Goal: Transaction & Acquisition: Download file/media

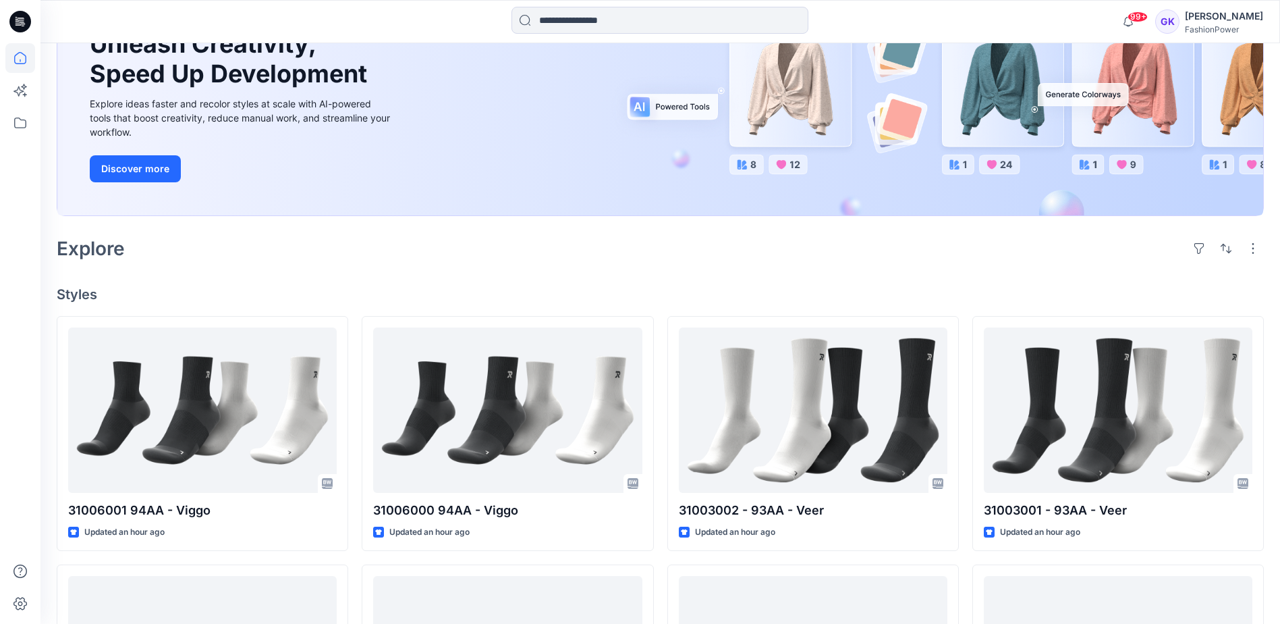
scroll to position [67, 0]
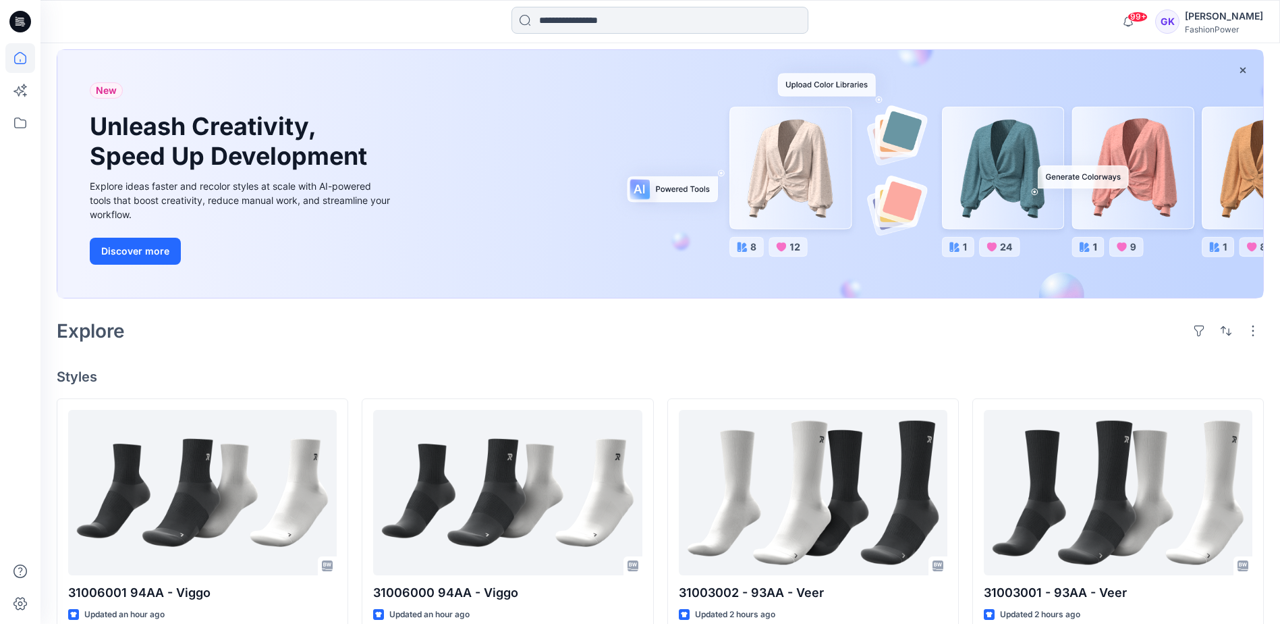
click at [725, 27] on input at bounding box center [660, 20] width 297 height 27
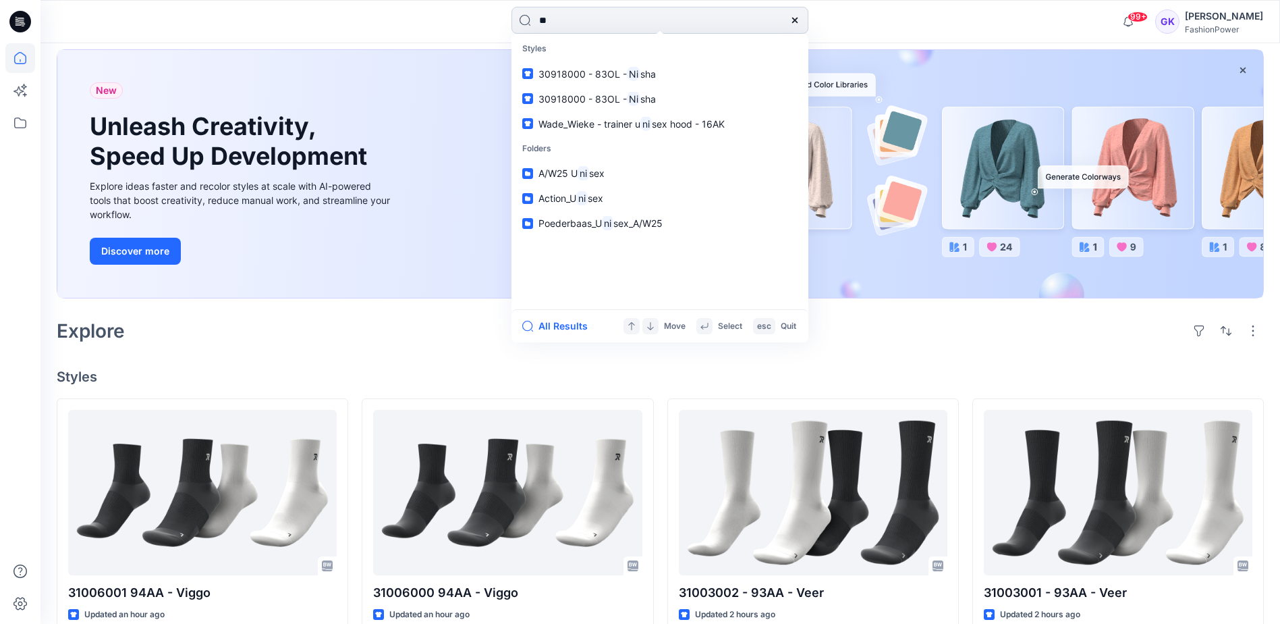
type input "*"
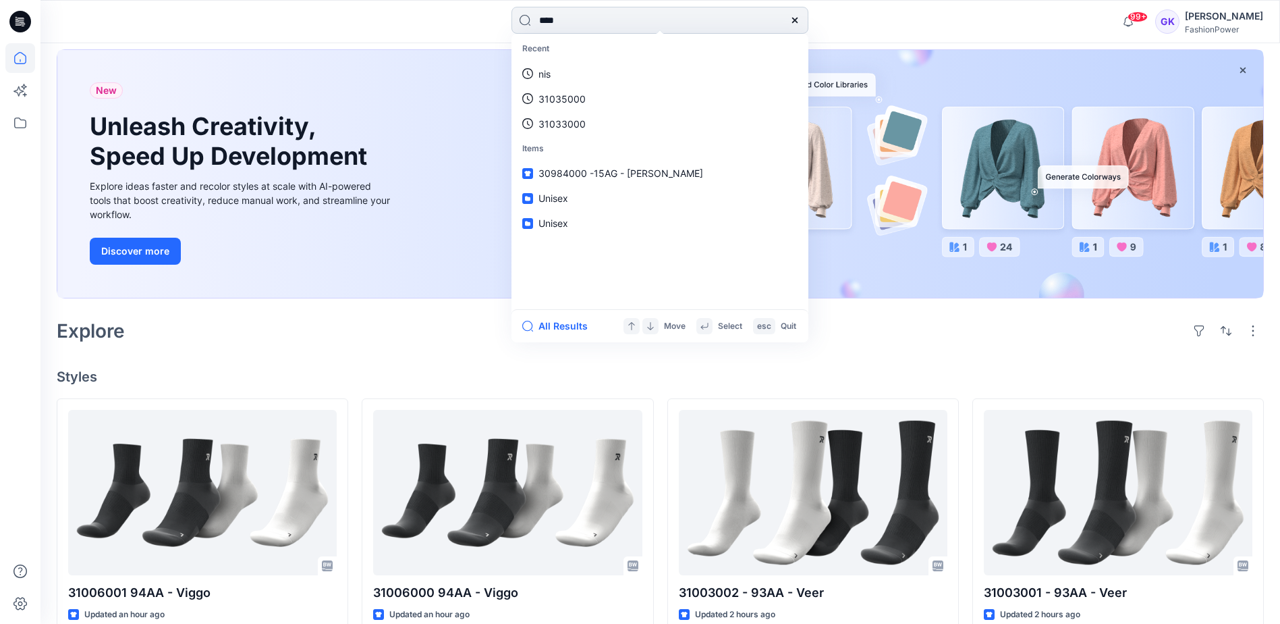
type input "*****"
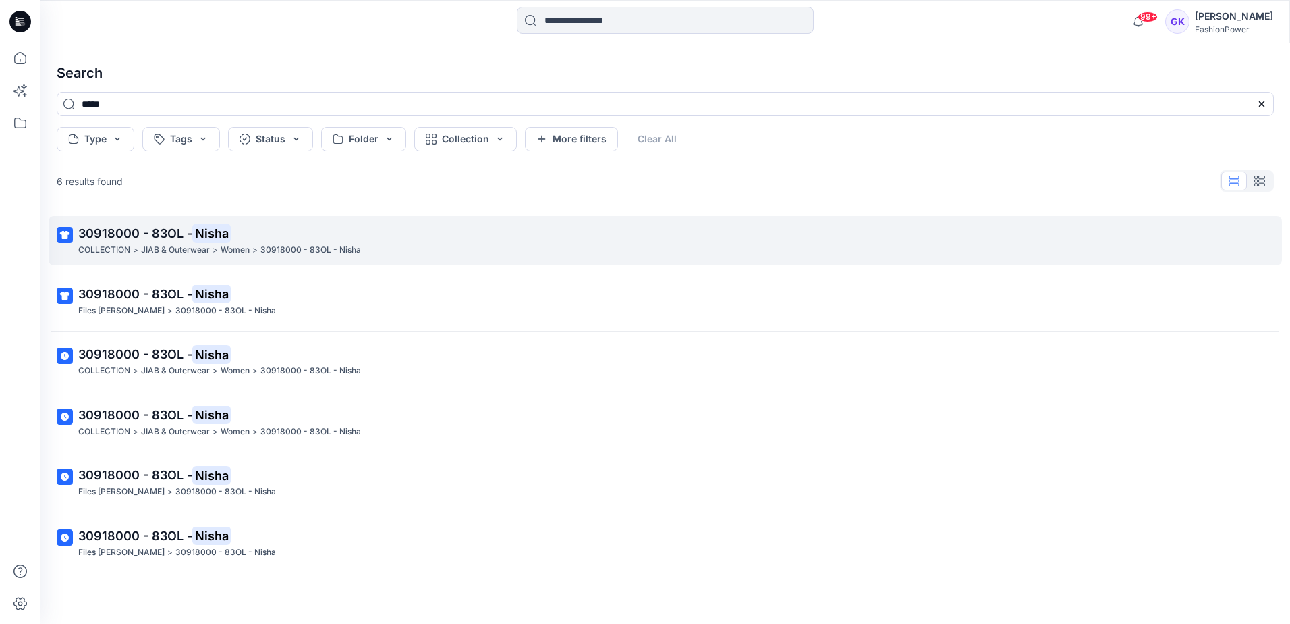
click at [130, 230] on span "30918000 - 83OL -" at bounding box center [135, 233] width 114 height 14
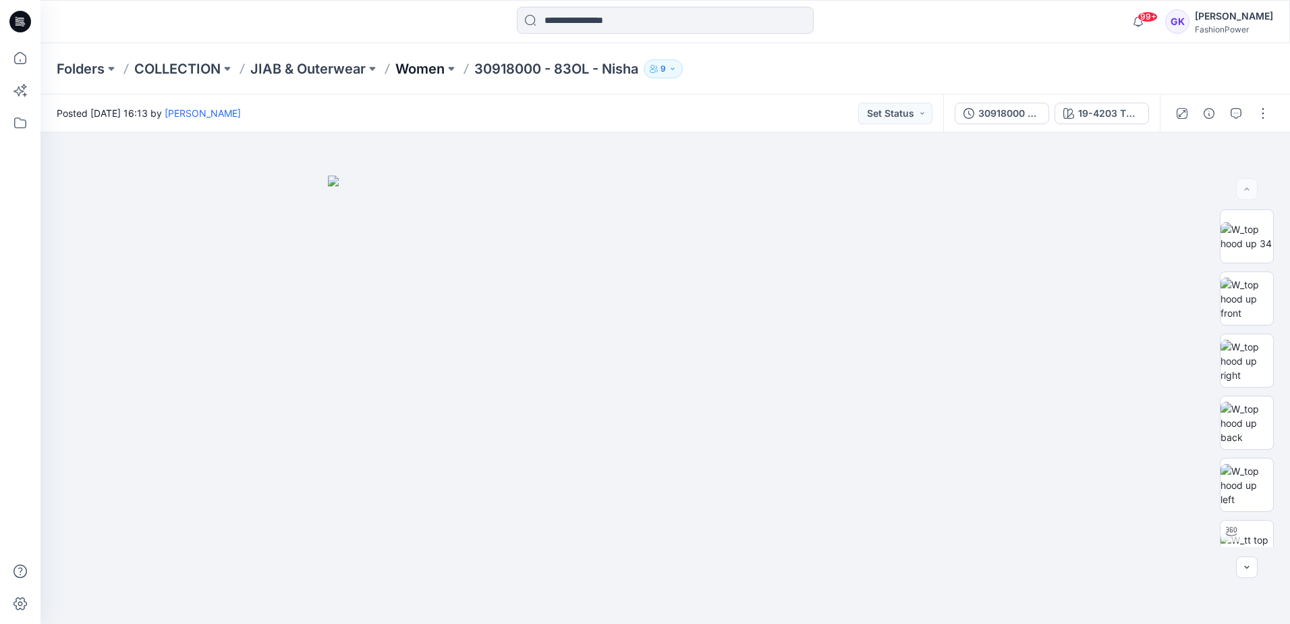
click at [416, 69] on p "Women" at bounding box center [419, 68] width 49 height 19
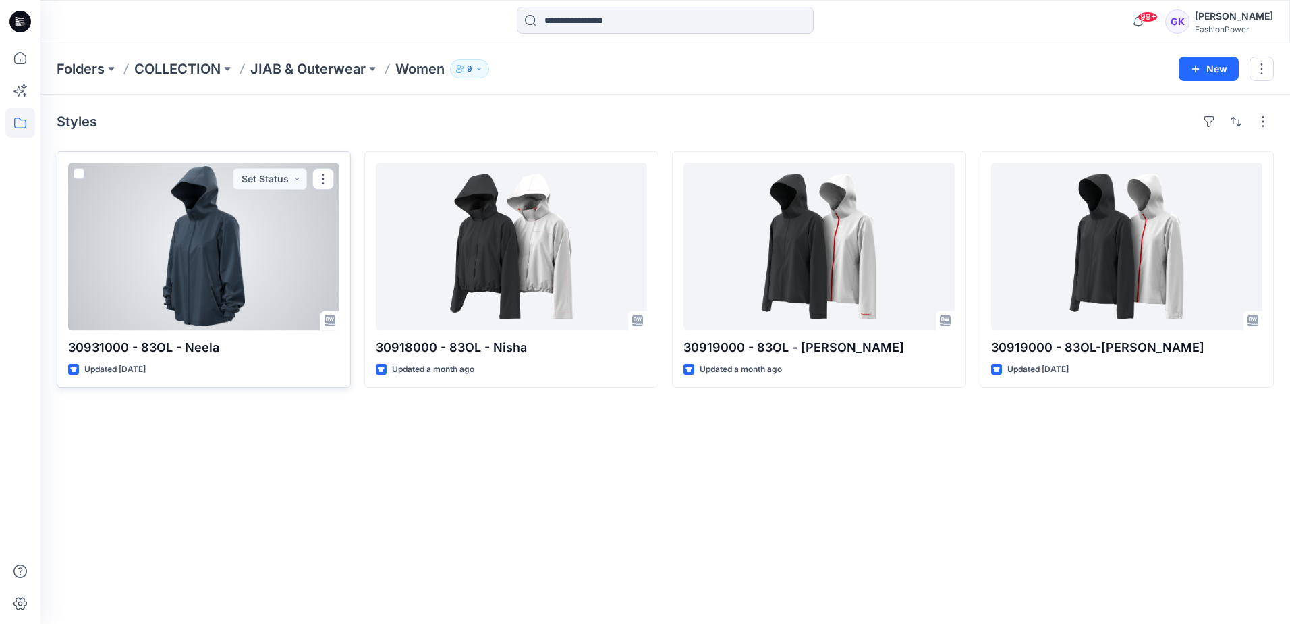
click at [204, 262] on div at bounding box center [203, 246] width 271 height 167
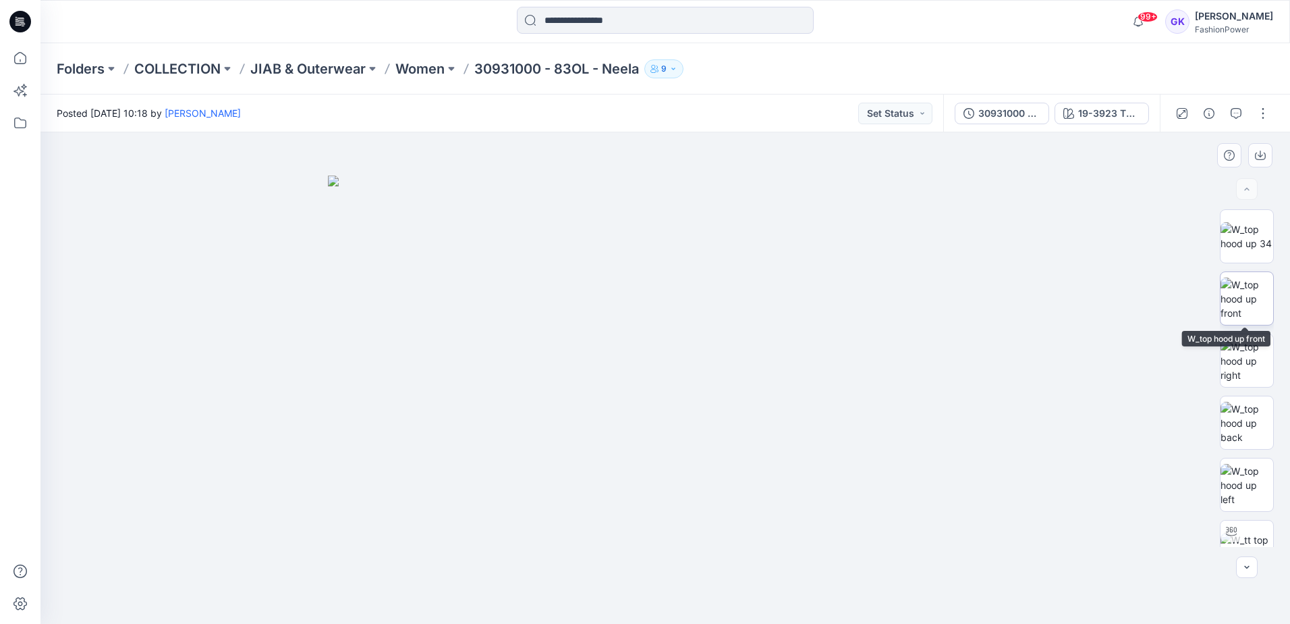
click at [1250, 297] on img at bounding box center [1247, 298] width 53 height 43
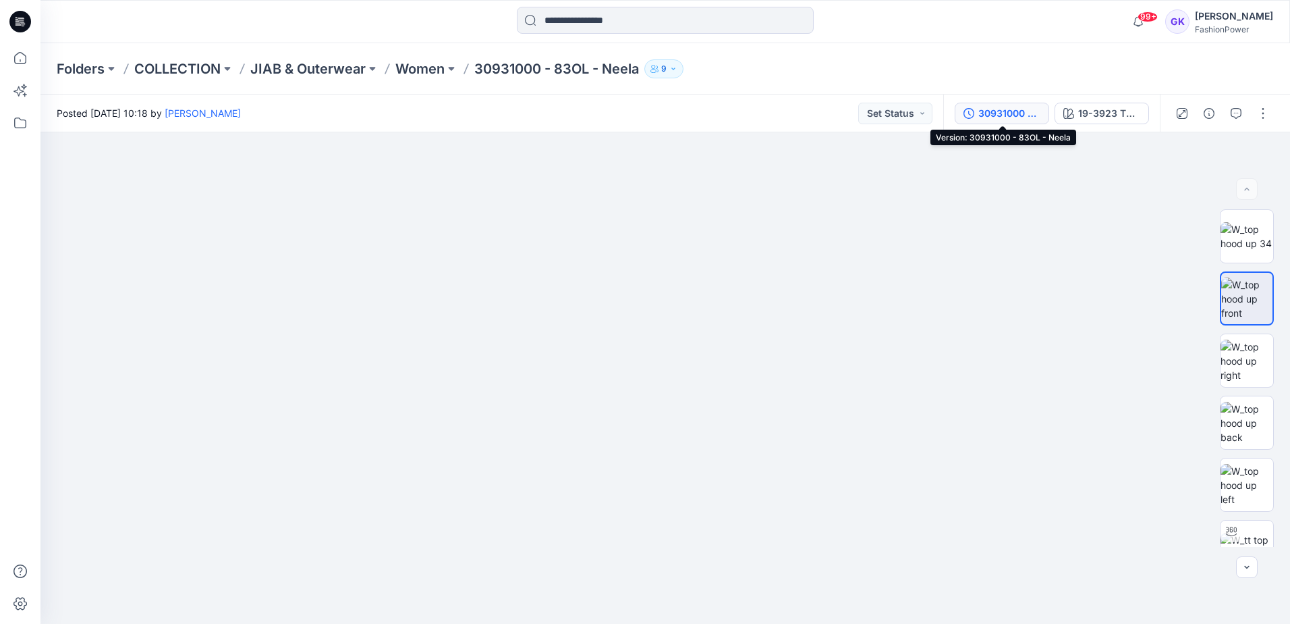
click at [998, 106] on div "30931000 - 83OL - Neela" at bounding box center [1010, 113] width 62 height 15
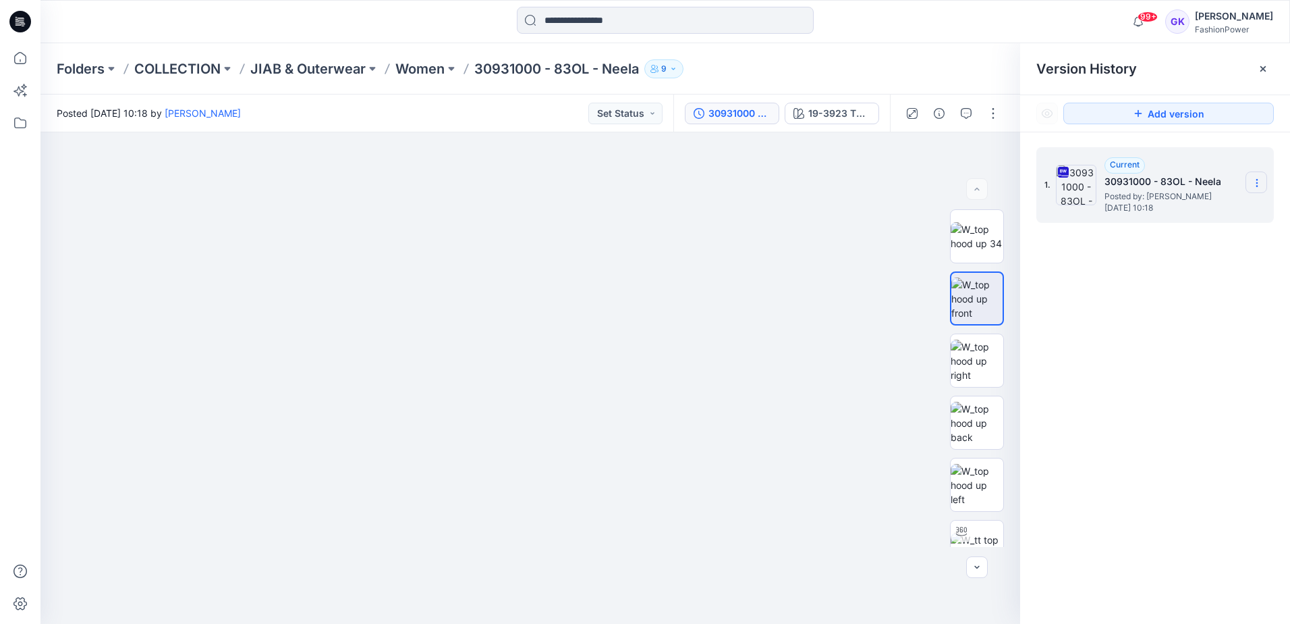
click at [1254, 178] on icon at bounding box center [1257, 182] width 11 height 11
click at [1198, 207] on span "Download Source BW File" at bounding box center [1188, 209] width 113 height 16
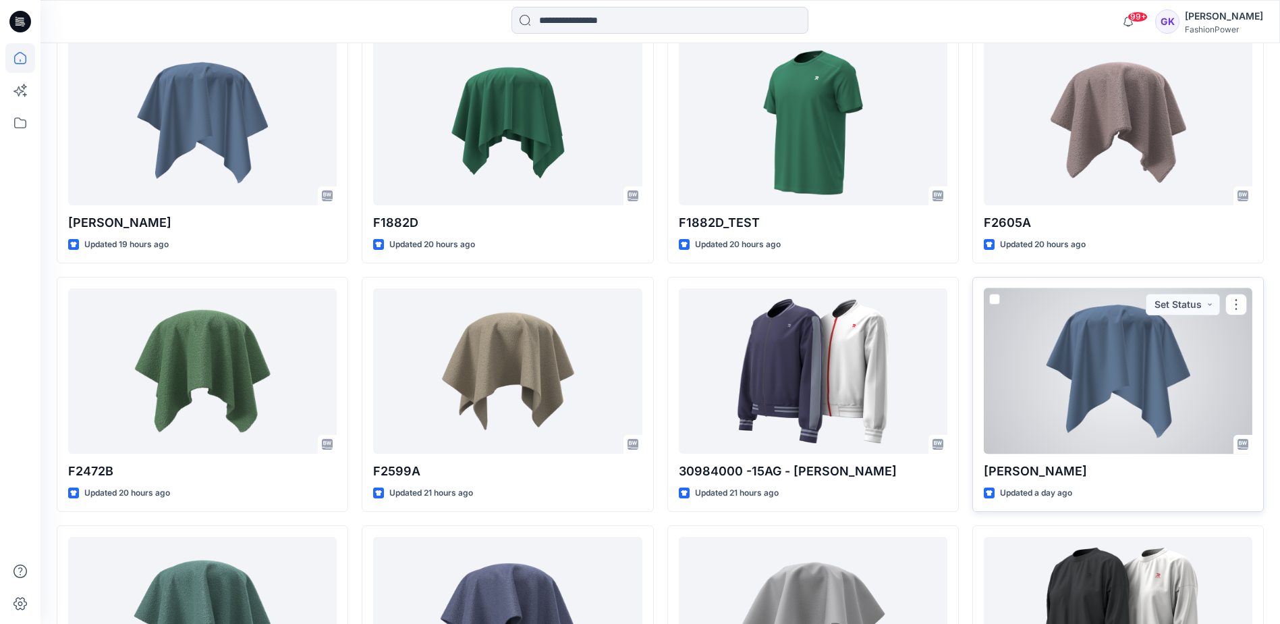
scroll to position [1383, 0]
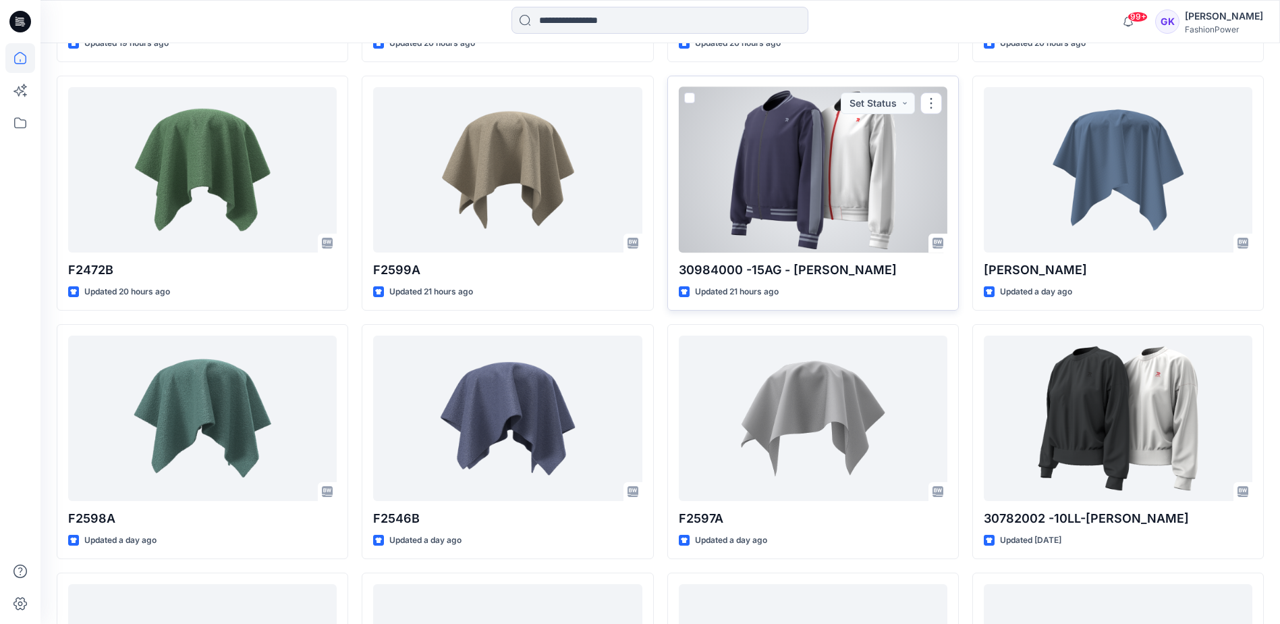
click at [821, 175] on div at bounding box center [813, 169] width 269 height 165
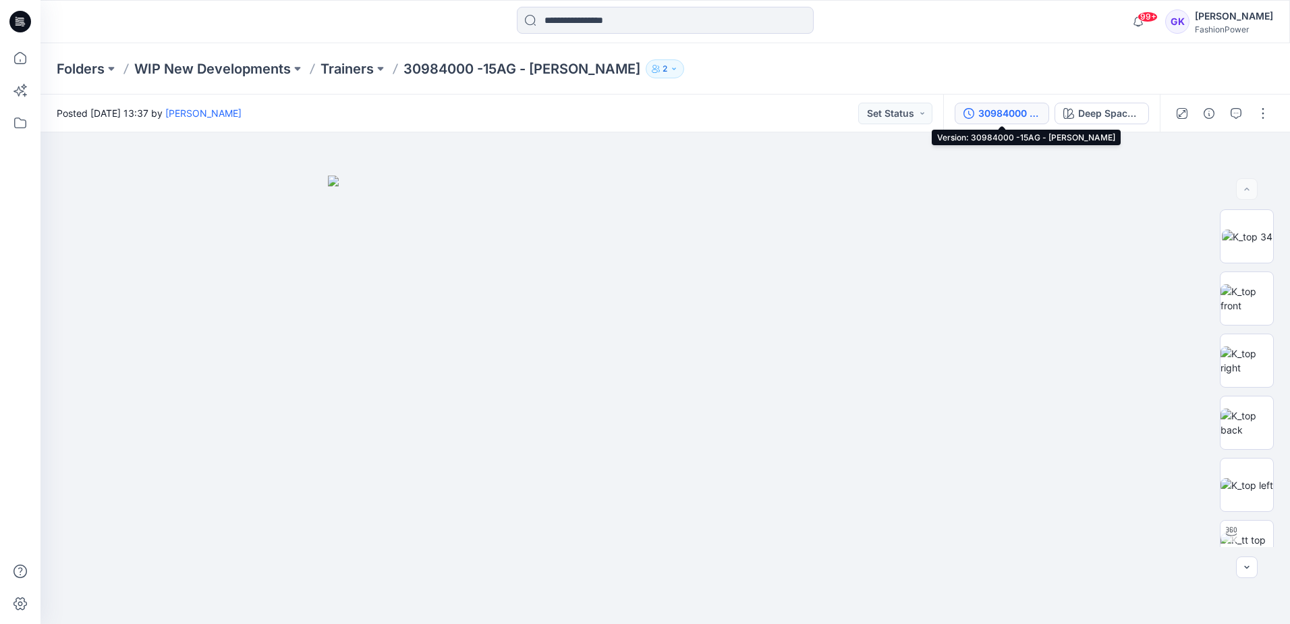
click at [999, 117] on div "30984000 -15AG - [PERSON_NAME]" at bounding box center [1010, 113] width 62 height 15
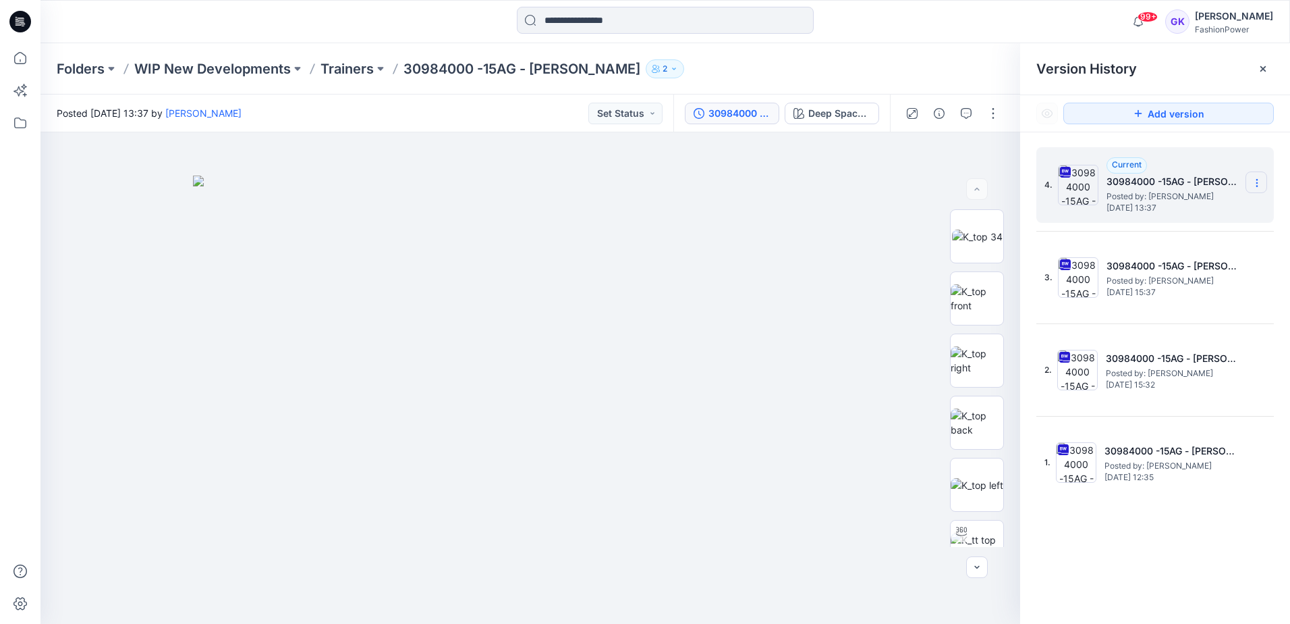
click at [1253, 179] on icon at bounding box center [1257, 182] width 11 height 11
click at [1198, 211] on span "Download Source BW File" at bounding box center [1188, 209] width 113 height 16
